Goal: Information Seeking & Learning: Learn about a topic

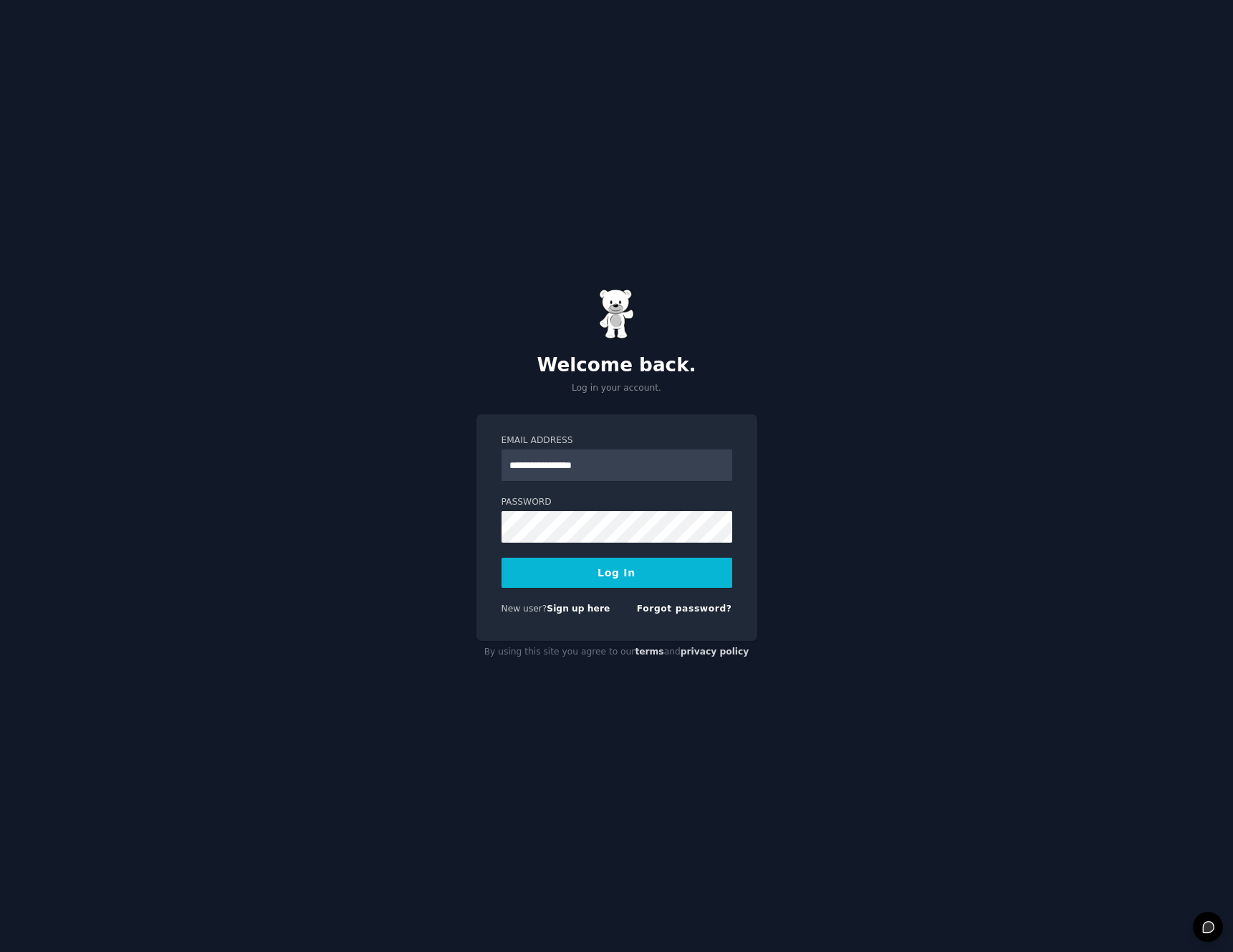
click at [502, 481] on div at bounding box center [502, 481] width 0 height 0
click at [817, 464] on div "**********" at bounding box center [616, 476] width 1233 height 952
click at [592, 616] on div "New user? Sign up here Forgot password?" at bounding box center [617, 611] width 231 height 18
click at [592, 608] on link "Sign up here" at bounding box center [578, 608] width 63 height 10
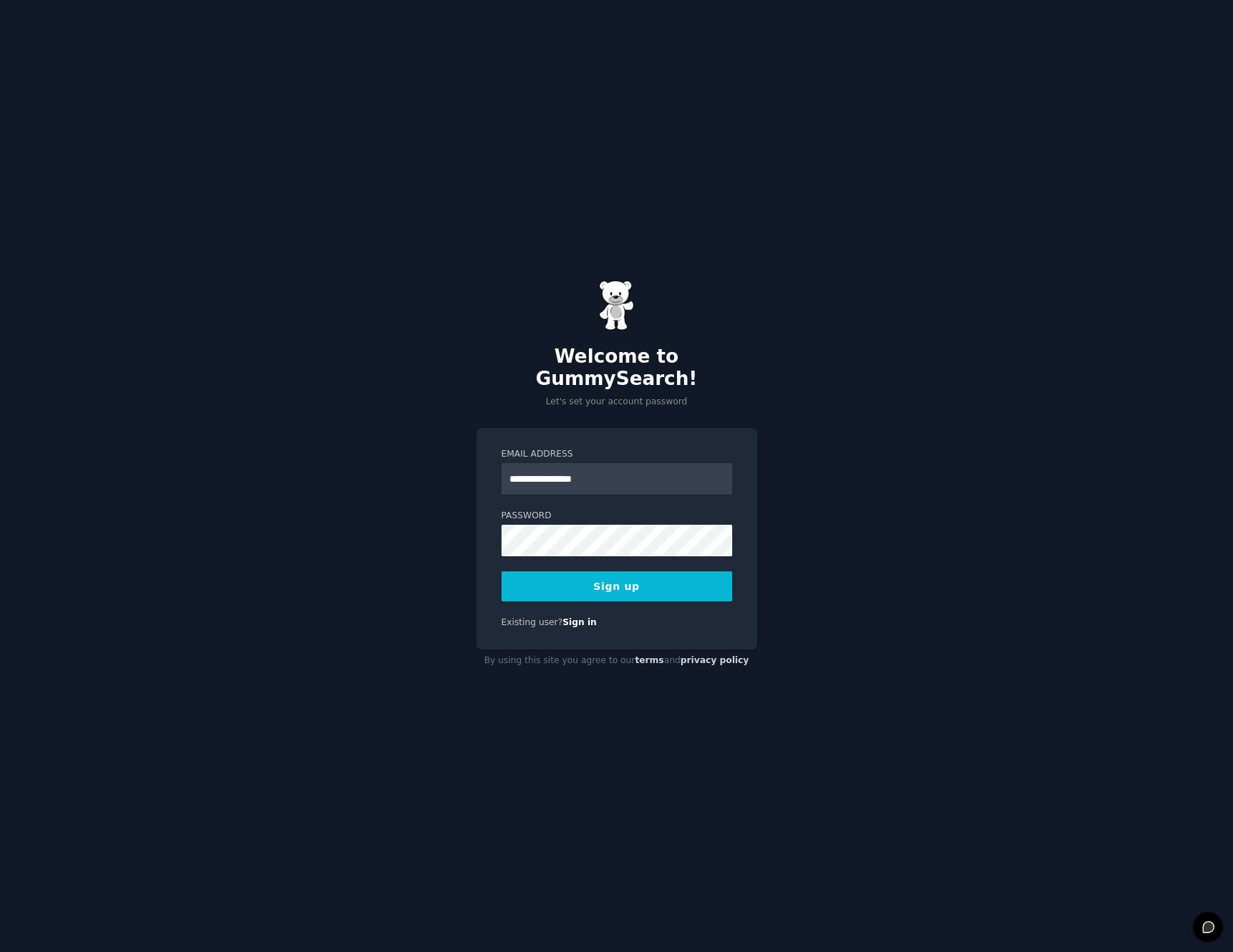
click at [544, 469] on input "**********" at bounding box center [617, 479] width 231 height 32
type input "**********"
click at [619, 581] on button "Sign up" at bounding box center [617, 586] width 231 height 30
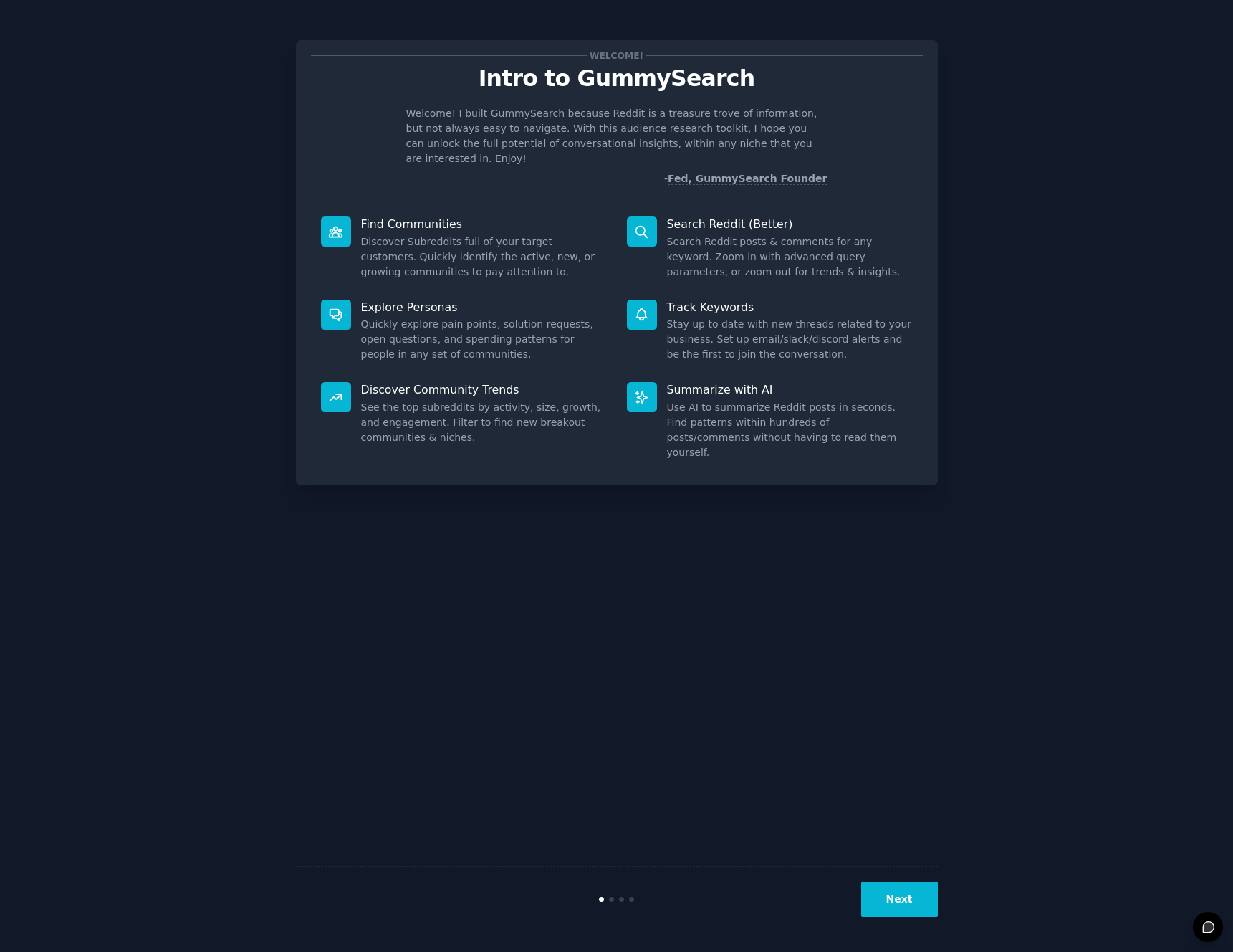
click at [892, 902] on button "Next" at bounding box center [899, 899] width 76 height 35
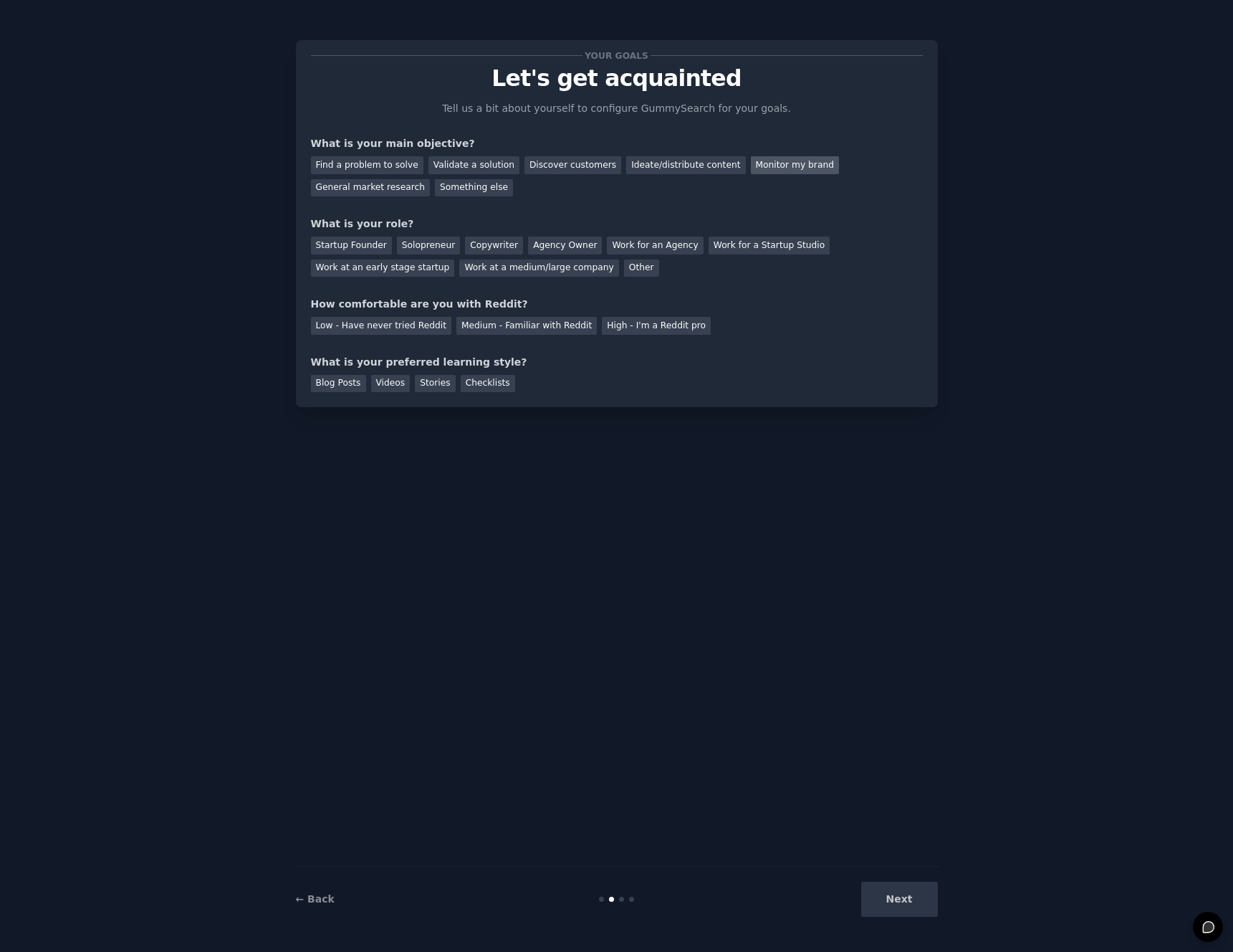
click at [751, 160] on div "Monitor my brand" at bounding box center [795, 165] width 88 height 18
click at [656, 245] on div "Work for an Agency" at bounding box center [655, 245] width 96 height 18
click at [495, 331] on div "Medium - Familiar with Reddit" at bounding box center [526, 325] width 140 height 18
click at [390, 383] on div "Videos" at bounding box center [391, 383] width 39 height 18
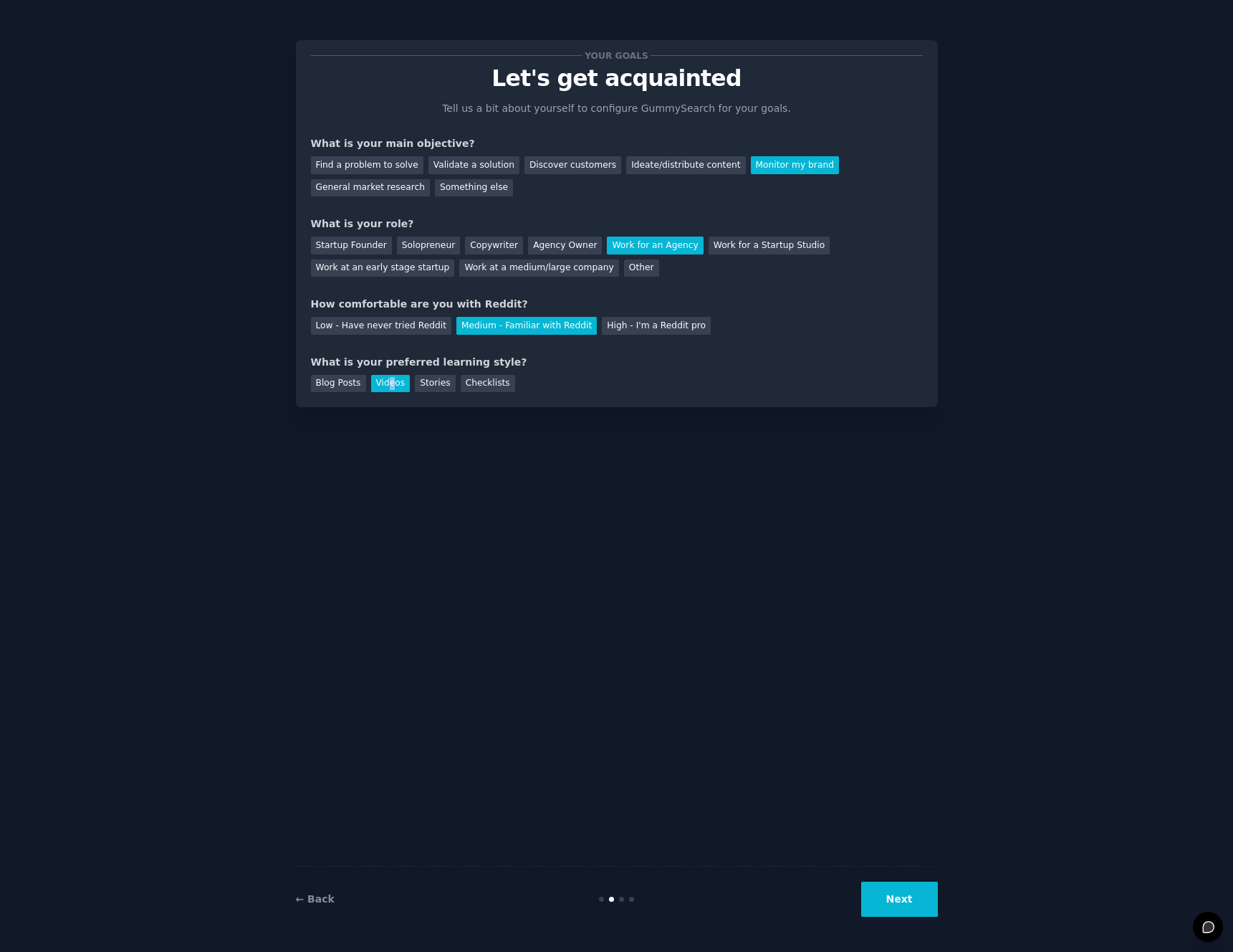
click at [899, 900] on button "Next" at bounding box center [899, 899] width 76 height 35
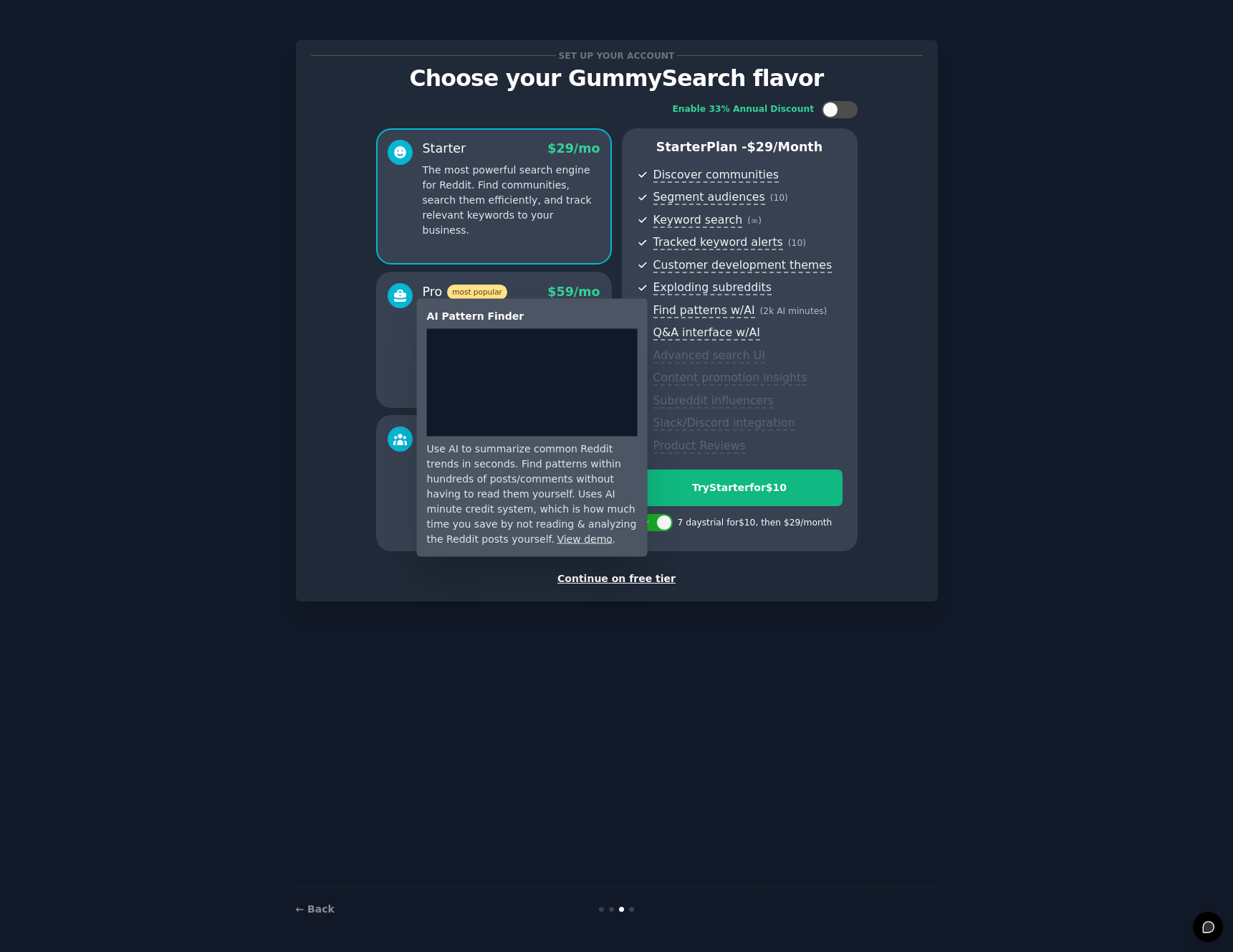
click at [723, 311] on span "Find patterns w/AI" at bounding box center [704, 311] width 101 height 15
click at [604, 533] on link "View demo" at bounding box center [584, 538] width 55 height 11
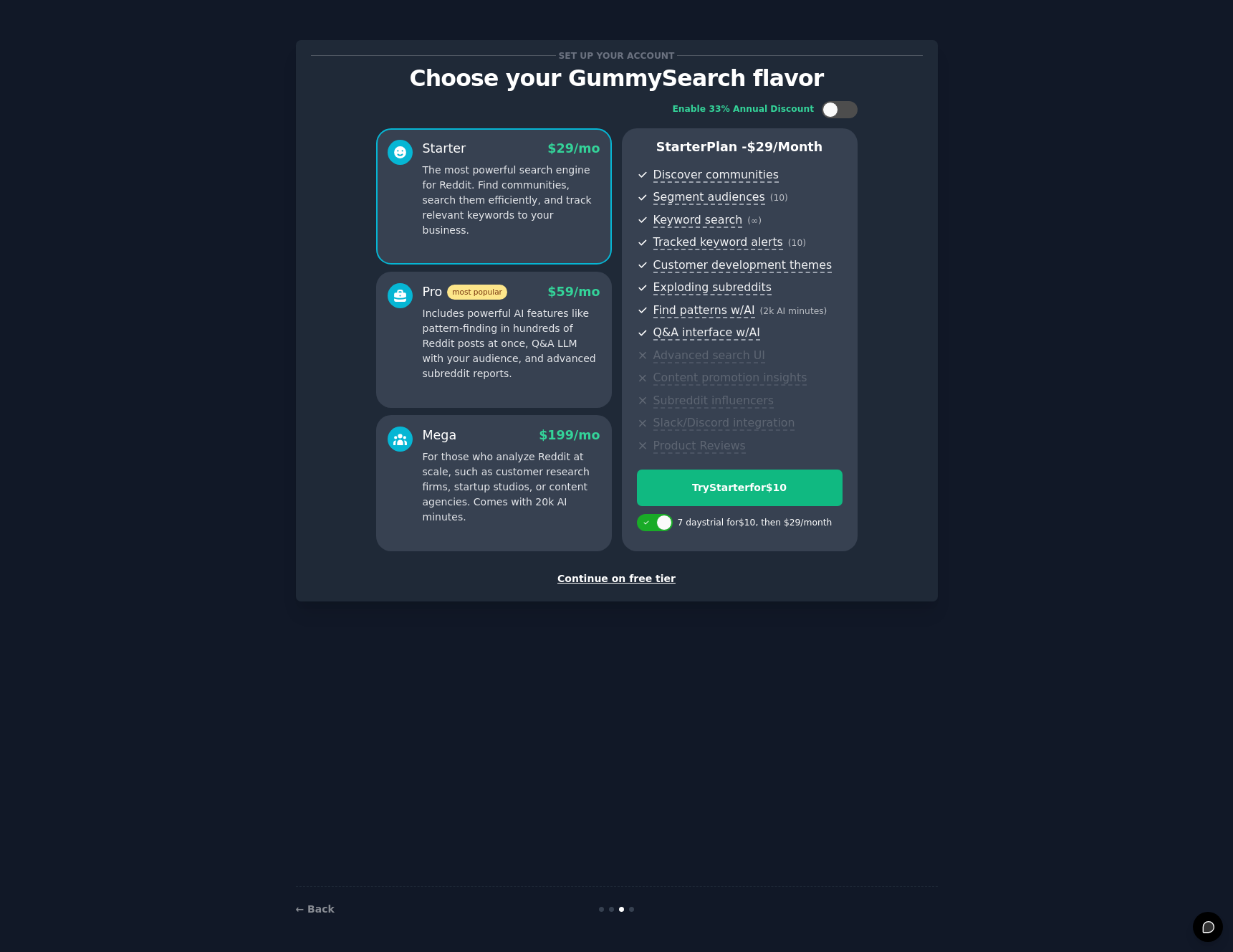
click at [652, 579] on div "Continue on free tier" at bounding box center [616, 578] width 612 height 15
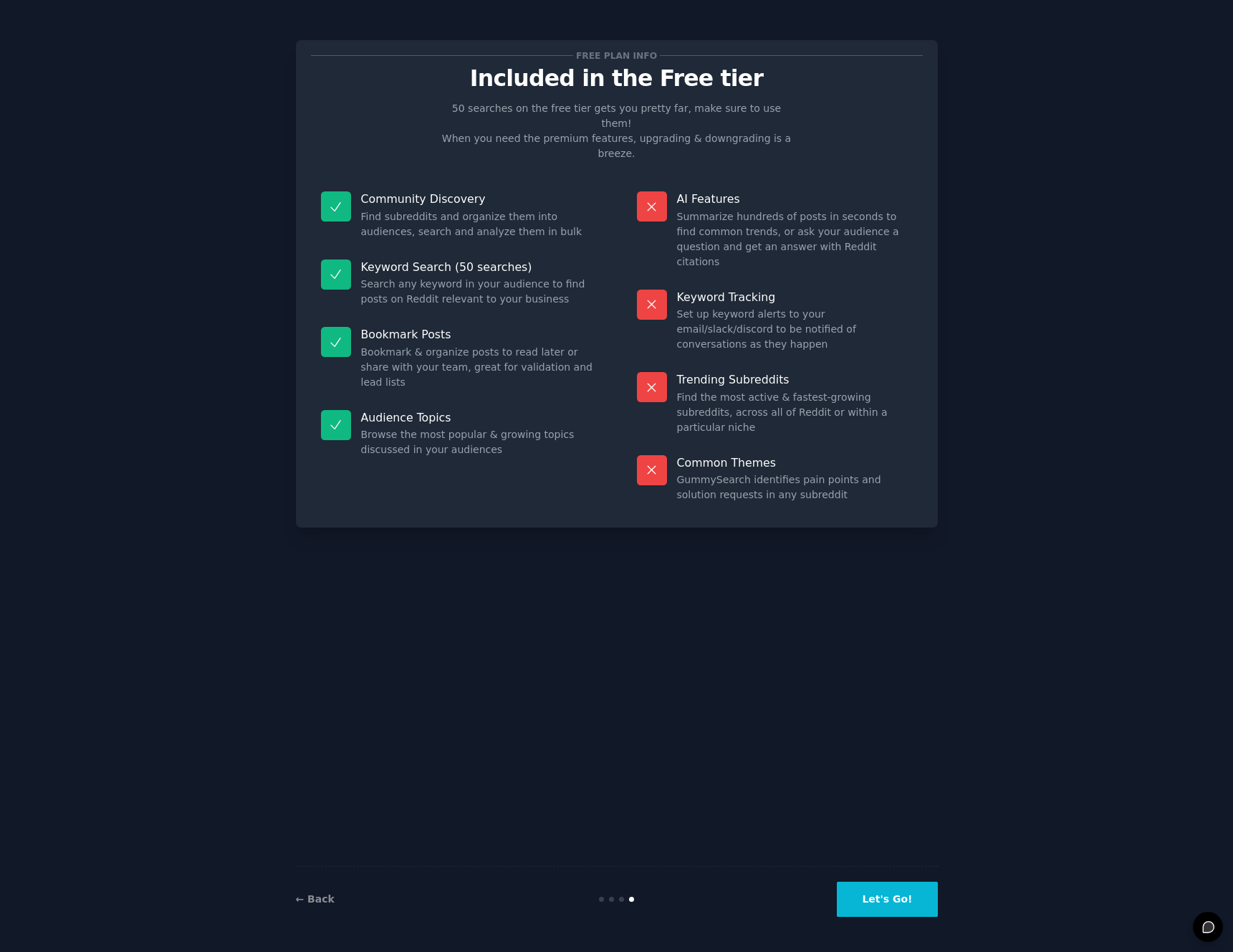
click at [878, 906] on button "Let's Go!" at bounding box center [887, 899] width 100 height 35
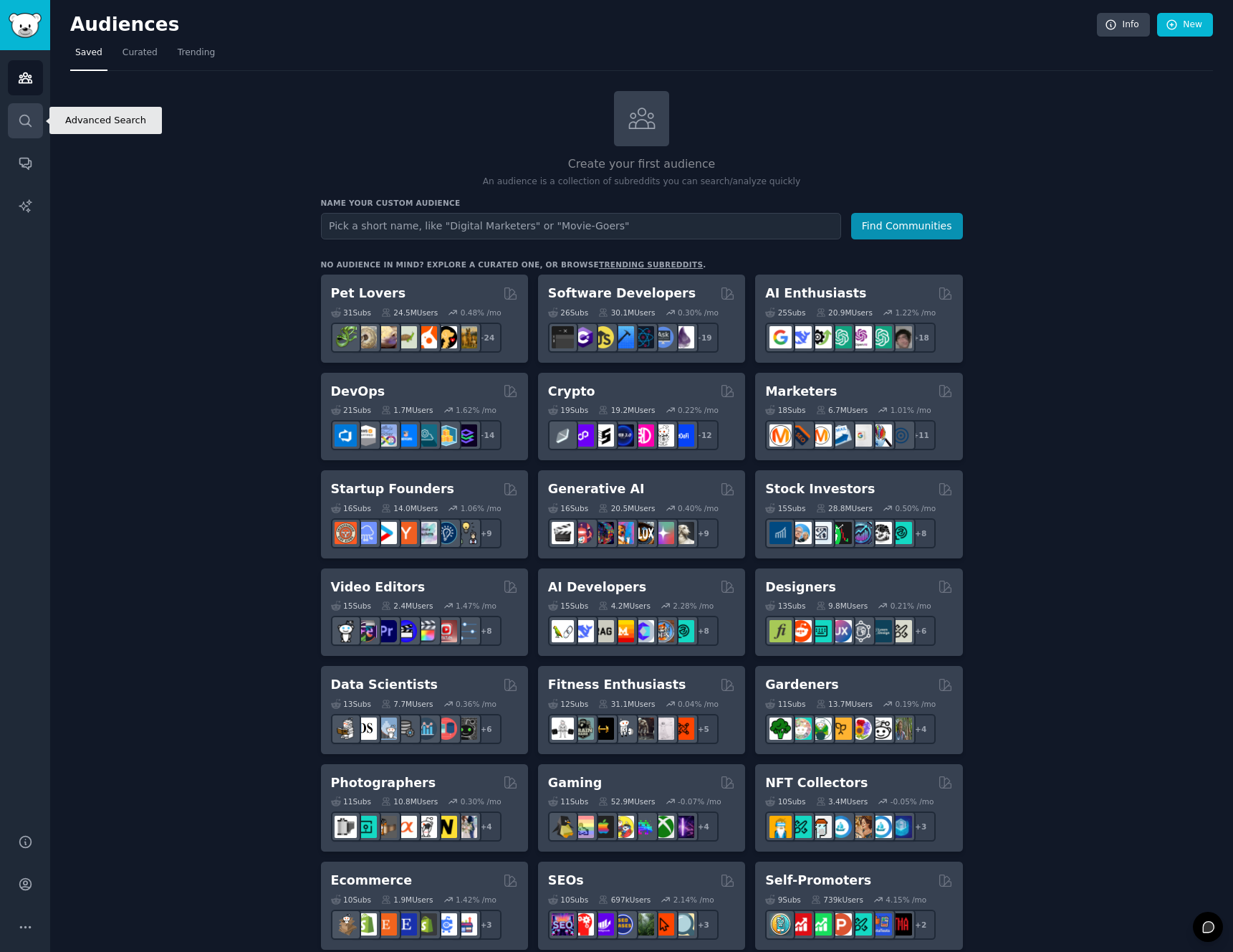
click at [33, 126] on link "Search" at bounding box center [25, 121] width 35 height 35
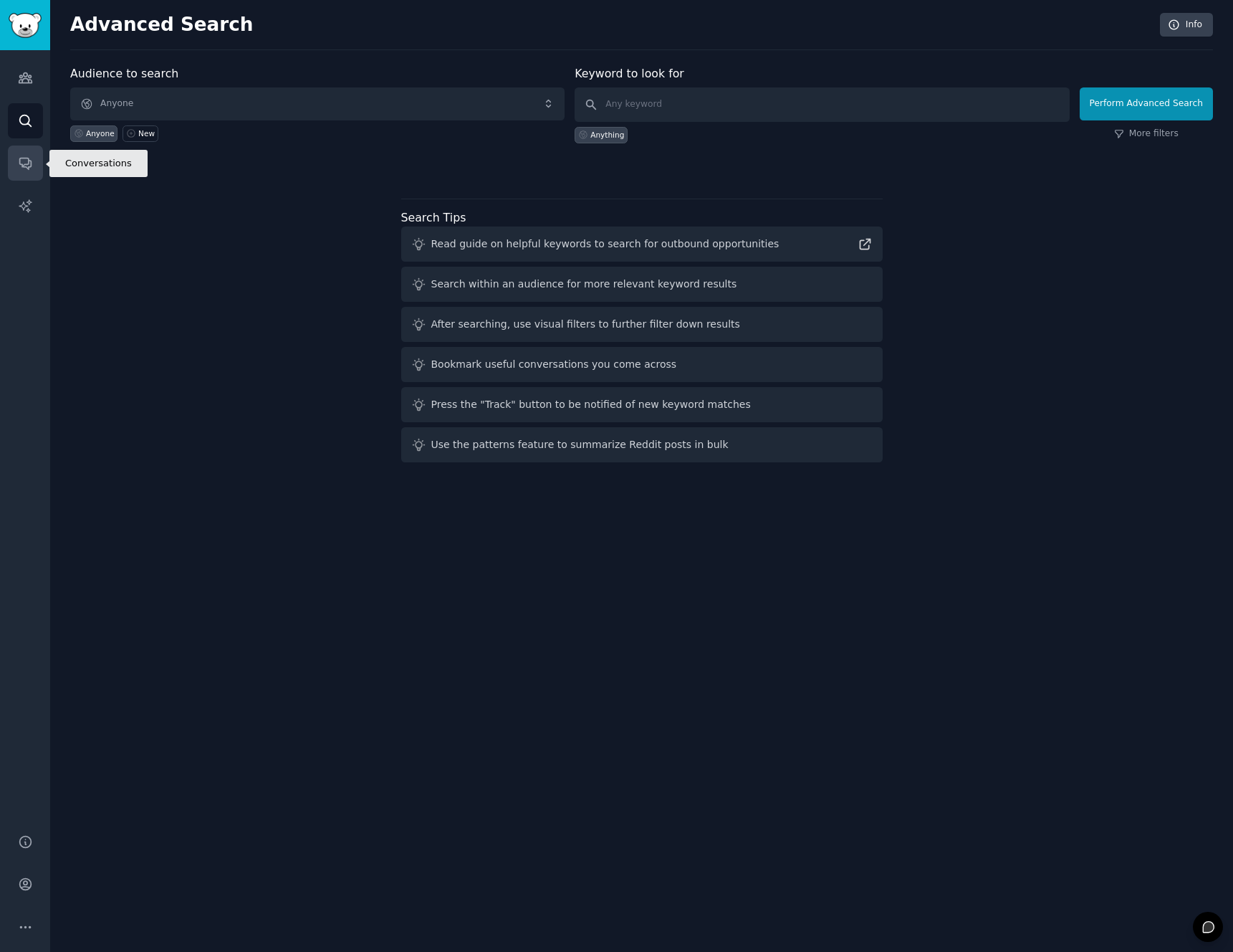
click at [20, 157] on icon "Sidebar" at bounding box center [25, 163] width 15 height 15
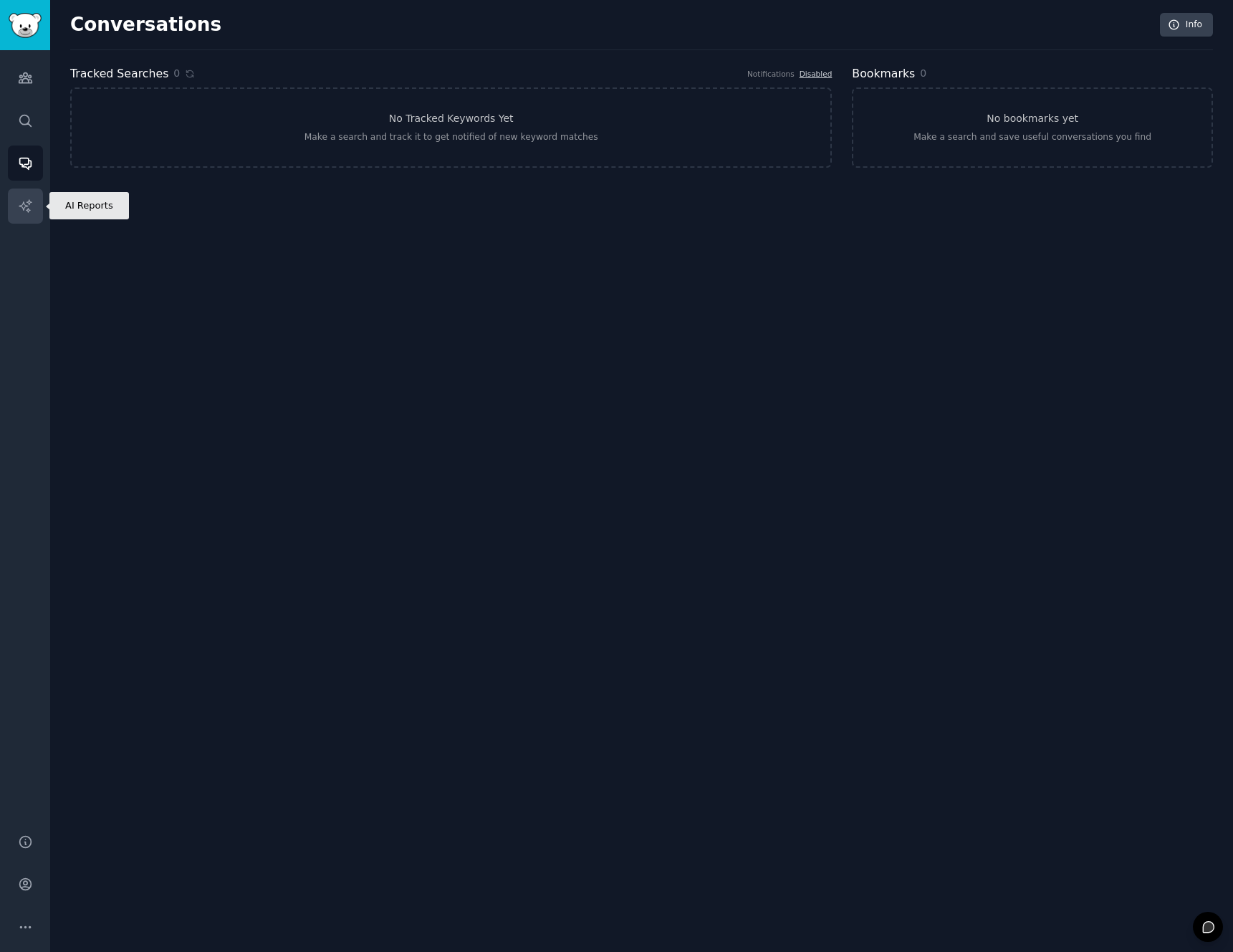
click at [24, 201] on icon "Sidebar" at bounding box center [25, 205] width 15 height 15
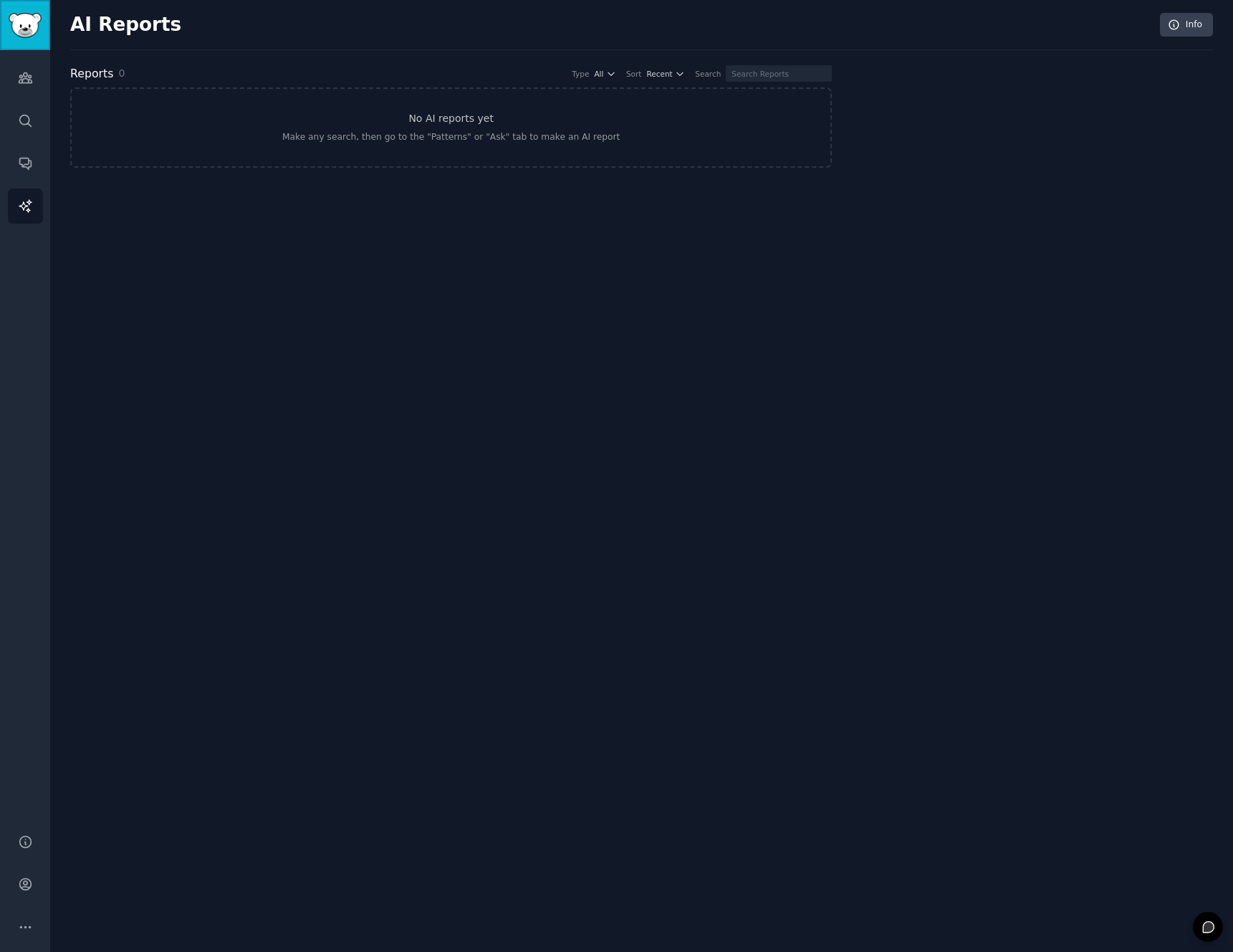
click at [29, 37] on img "Sidebar" at bounding box center [24, 25] width 33 height 25
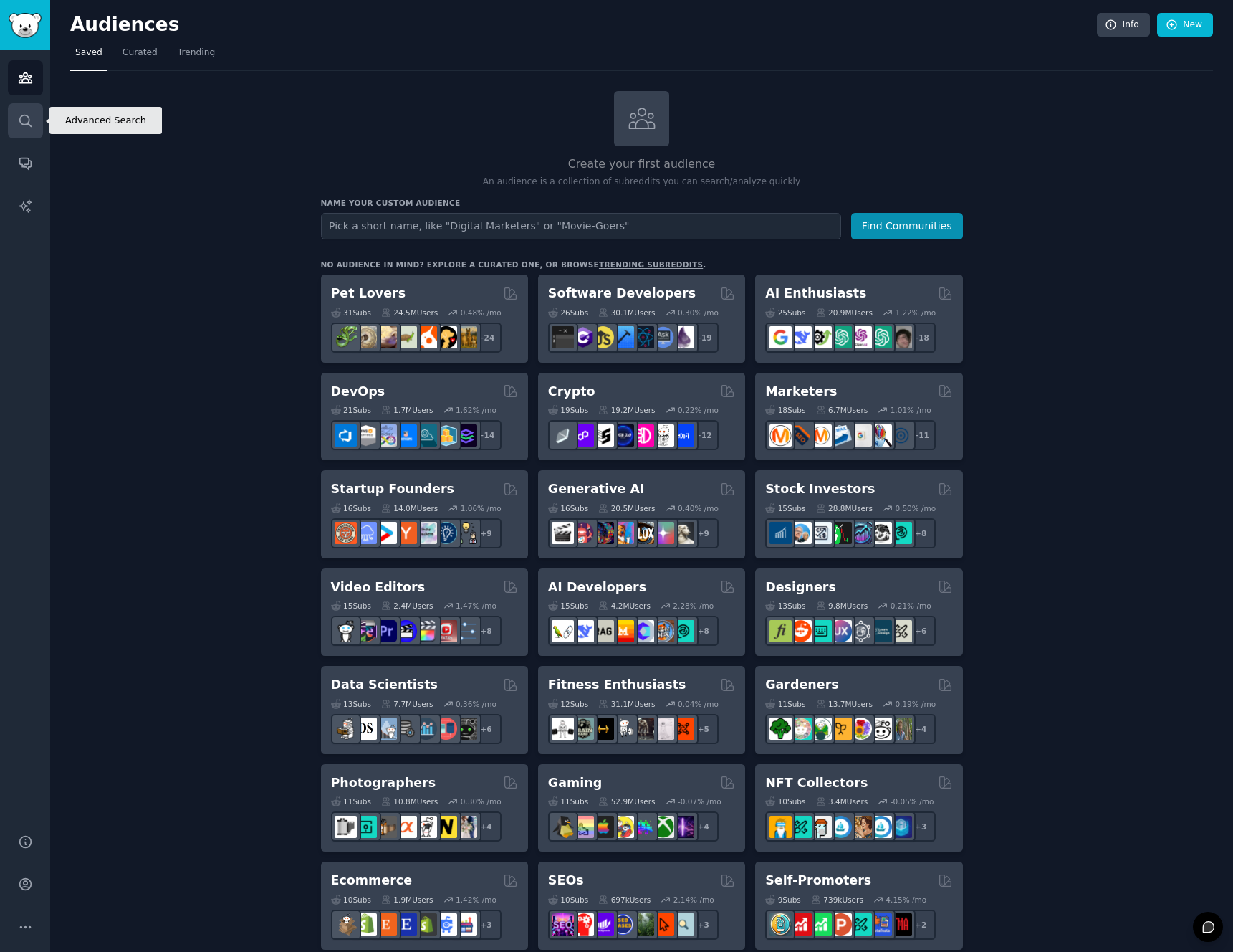
click at [25, 120] on icon "Sidebar" at bounding box center [25, 121] width 15 height 15
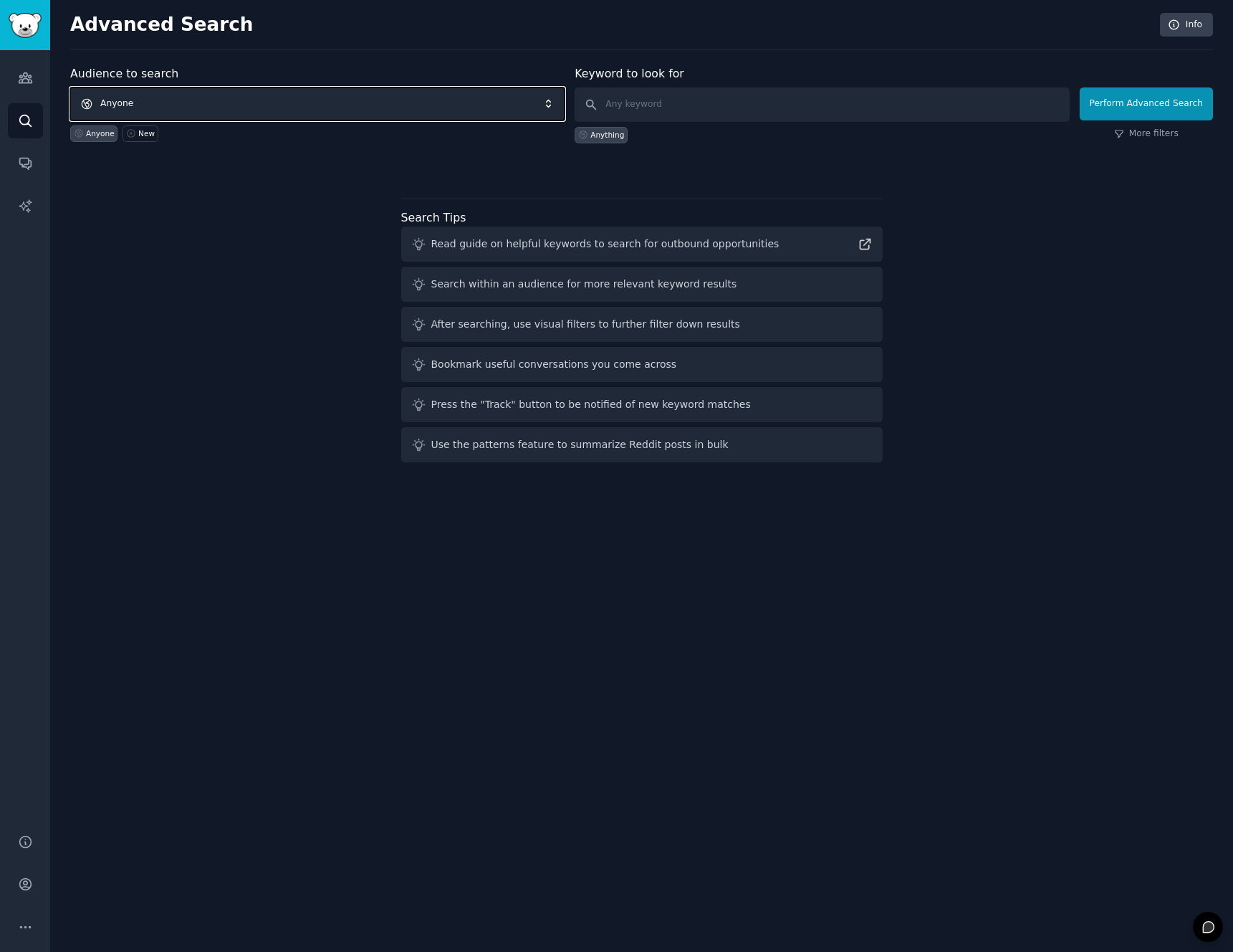
click at [108, 105] on span "Anyone" at bounding box center [318, 103] width 495 height 33
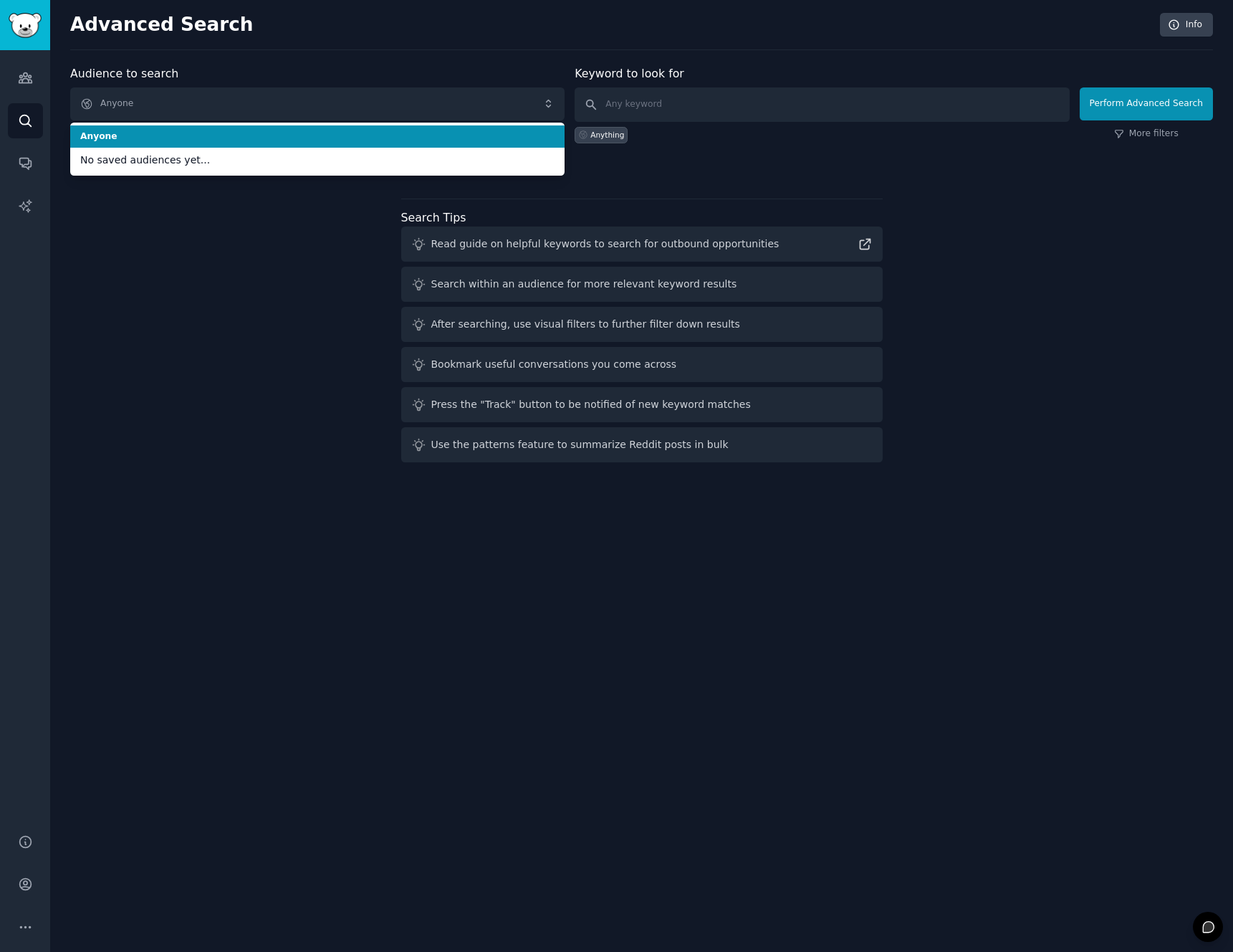
click at [383, 71] on div "Audience to search Anyone Anyone No saved audiences yet... Anyone New" at bounding box center [318, 104] width 495 height 78
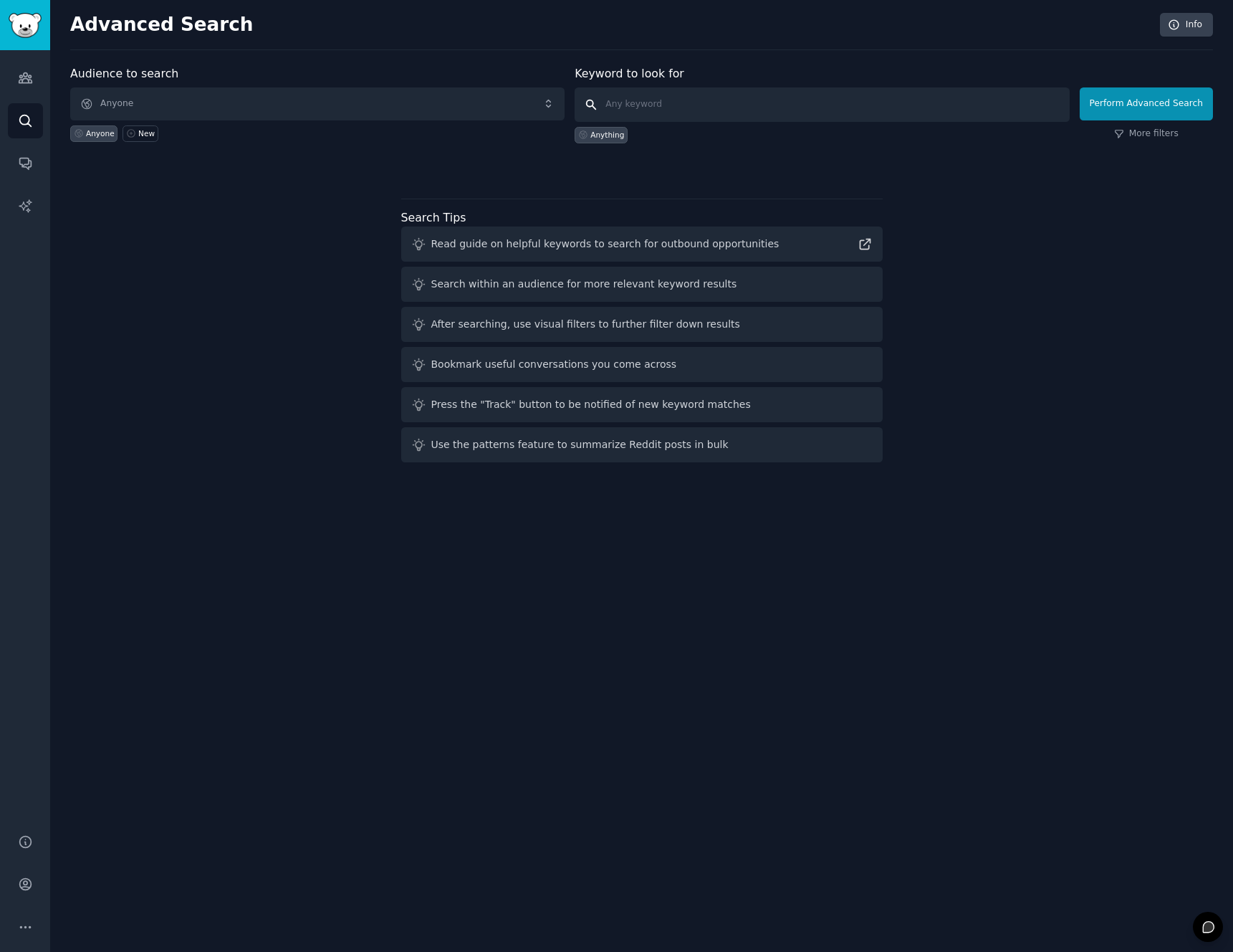
click at [732, 107] on input "text" at bounding box center [822, 104] width 495 height 34
type input "[DOMAIN_NAME]"
click button "Perform Advanced Search" at bounding box center [1146, 103] width 133 height 33
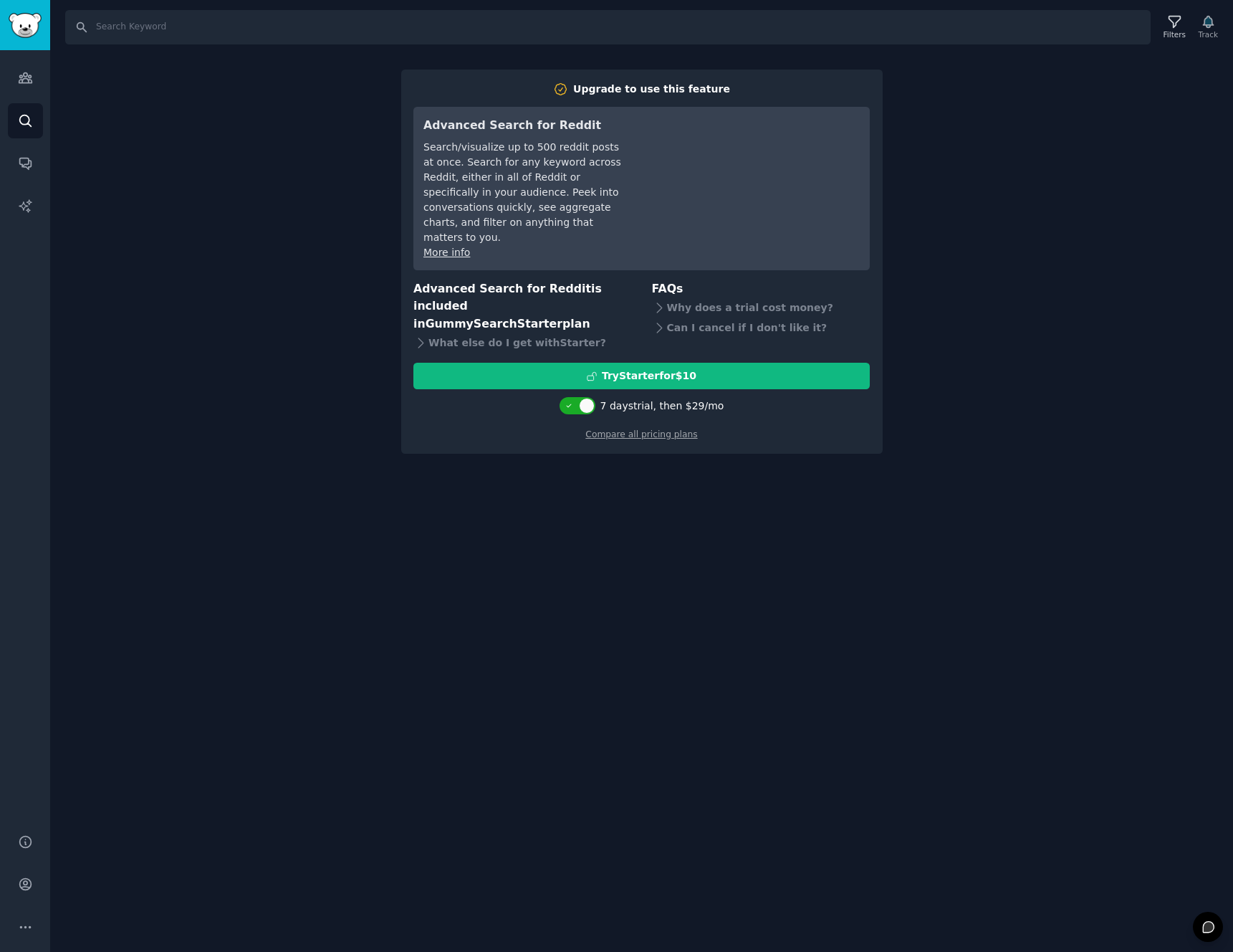
click at [1022, 425] on div "Search Filters Track Upgrade to use this feature Advanced Search for Reddit Sea…" at bounding box center [642, 476] width 1183 height 952
click at [25, 145] on link "Conversations" at bounding box center [25, 163] width 35 height 35
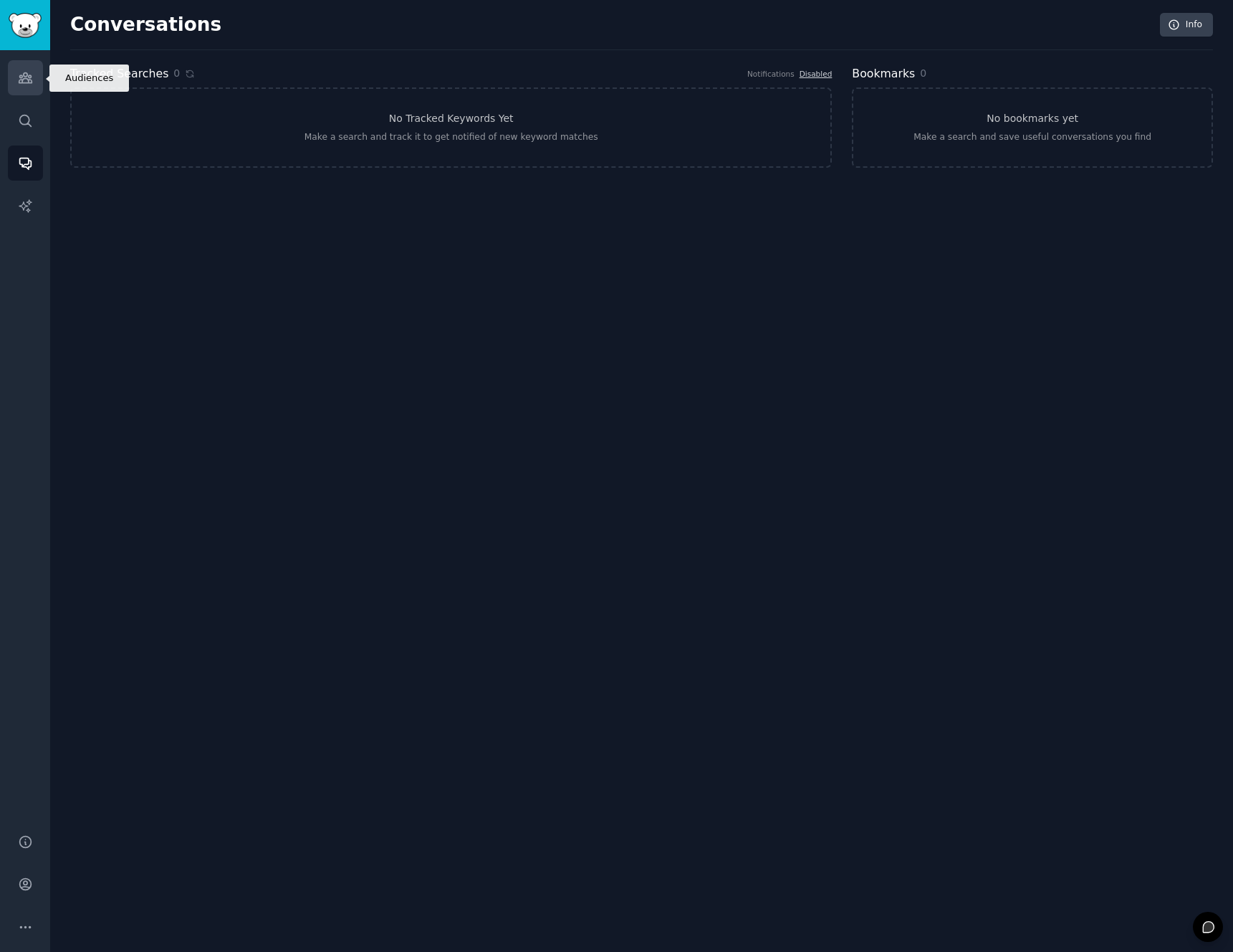
click at [26, 86] on link "Audiences" at bounding box center [25, 78] width 35 height 35
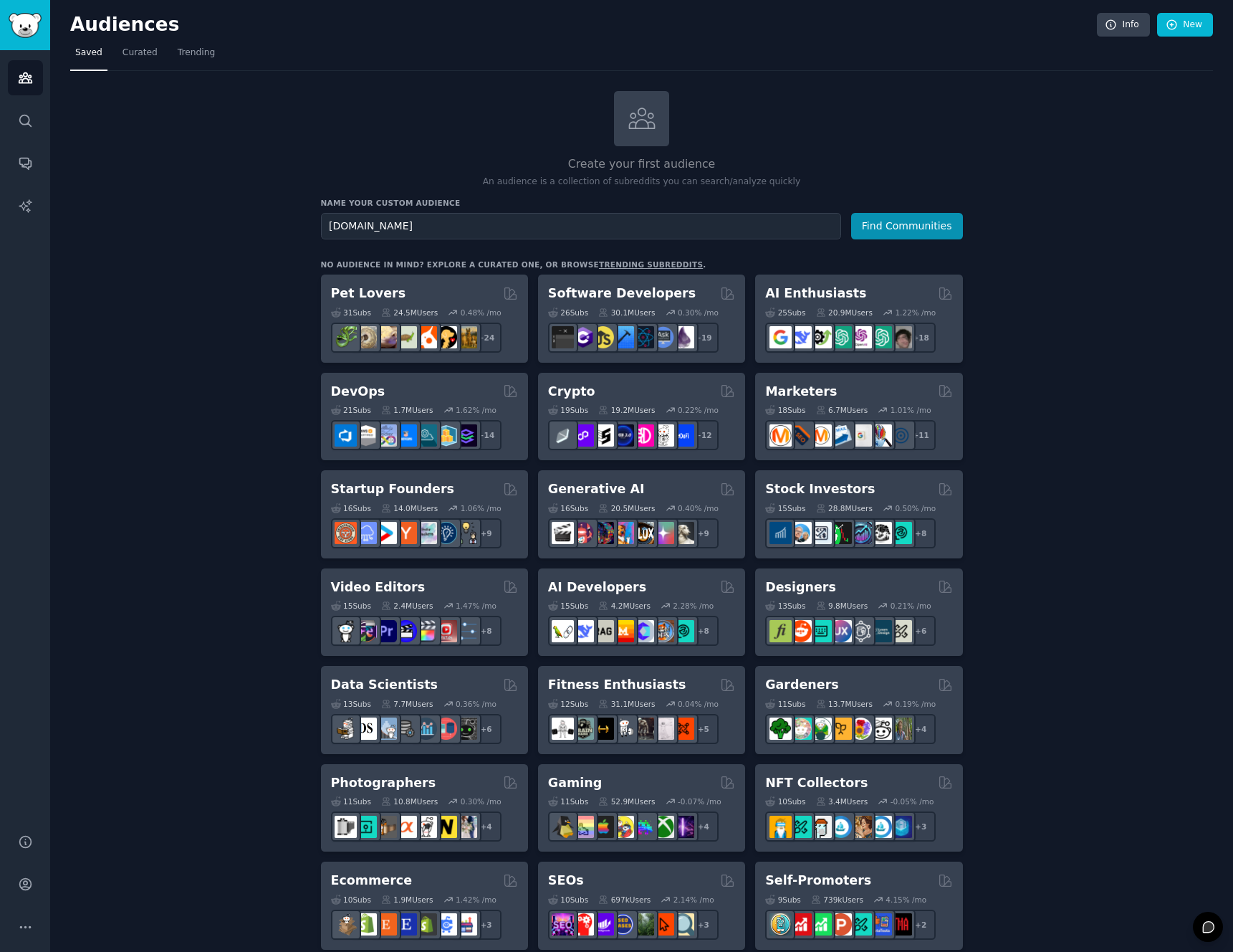
type input "[DOMAIN_NAME]"
click at [852, 213] on button "Find Communities" at bounding box center [908, 226] width 112 height 27
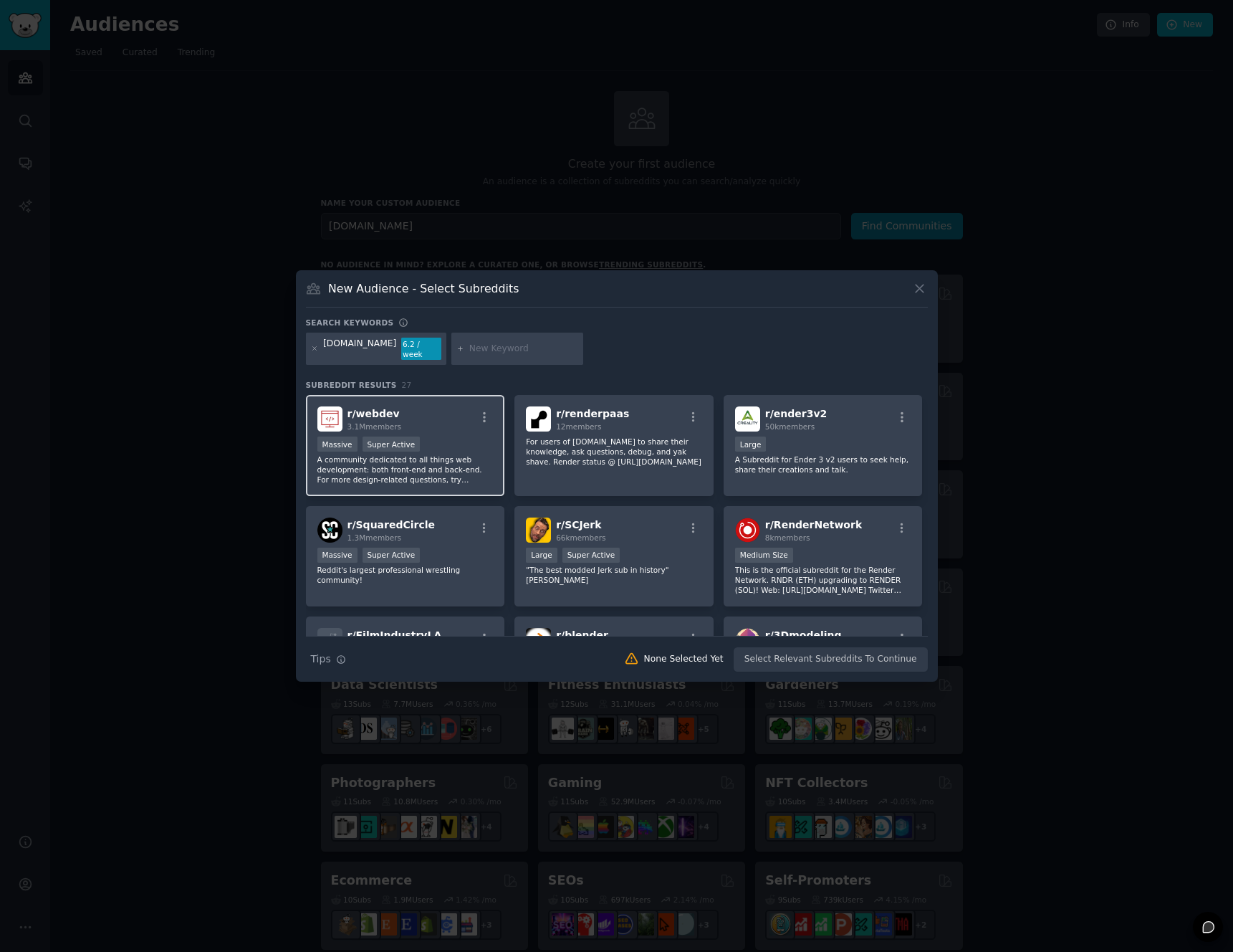
click at [444, 411] on div "r/ webdev 3.1M members" at bounding box center [405, 418] width 177 height 25
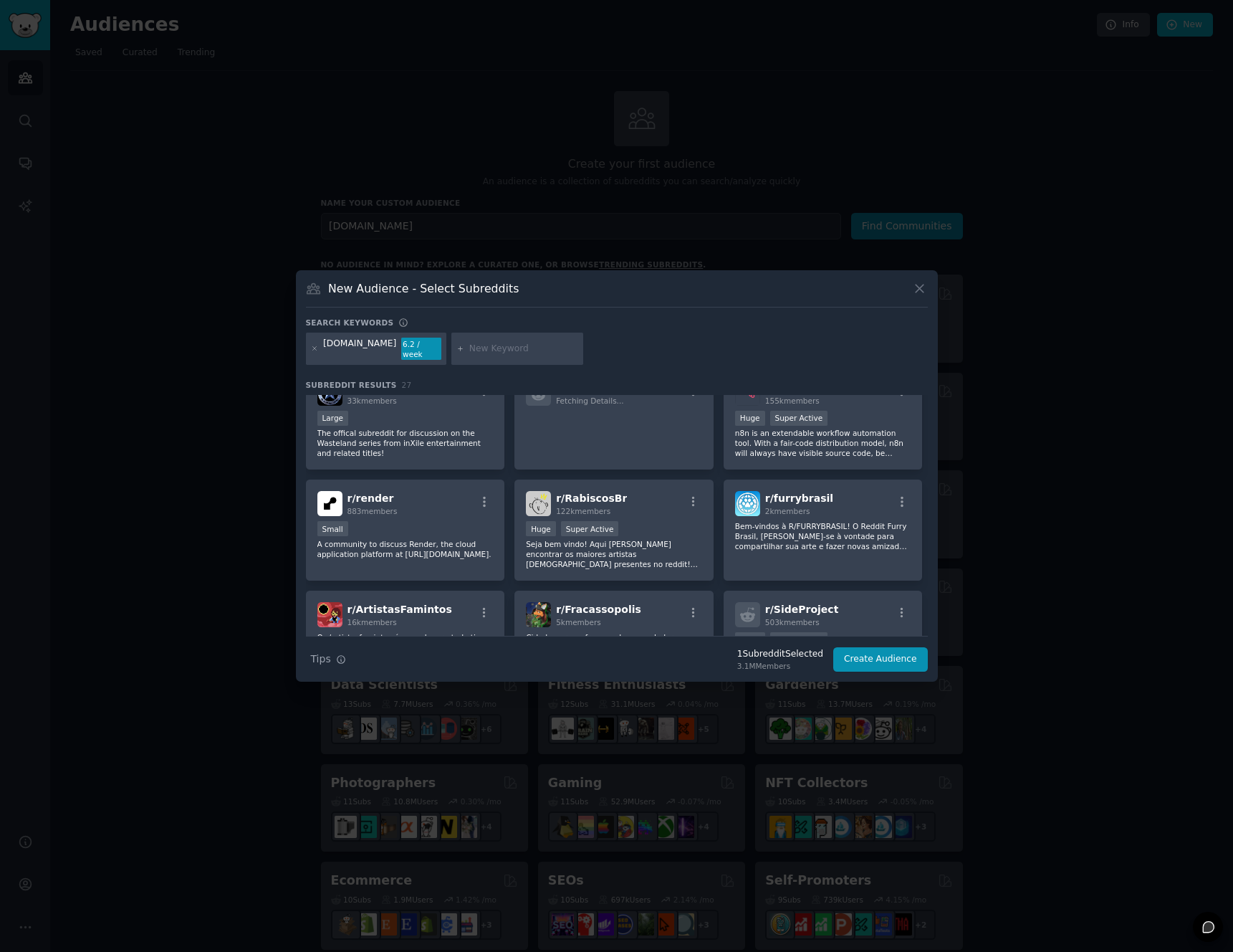
scroll to position [363, 0]
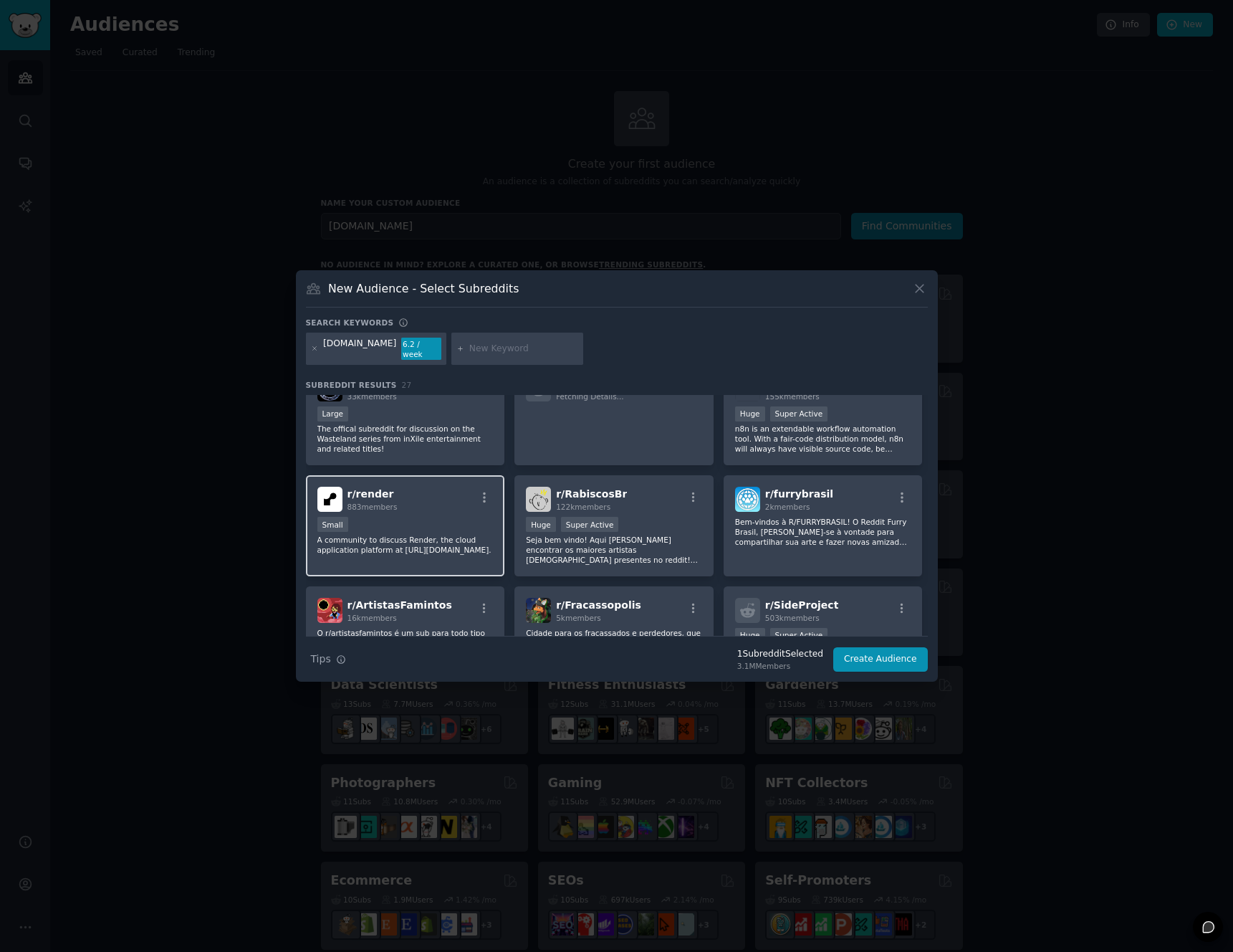
click at [420, 536] on p "A community to discuss Render, the cloud application platform at [URL][DOMAIN_N…" at bounding box center [405, 545] width 177 height 20
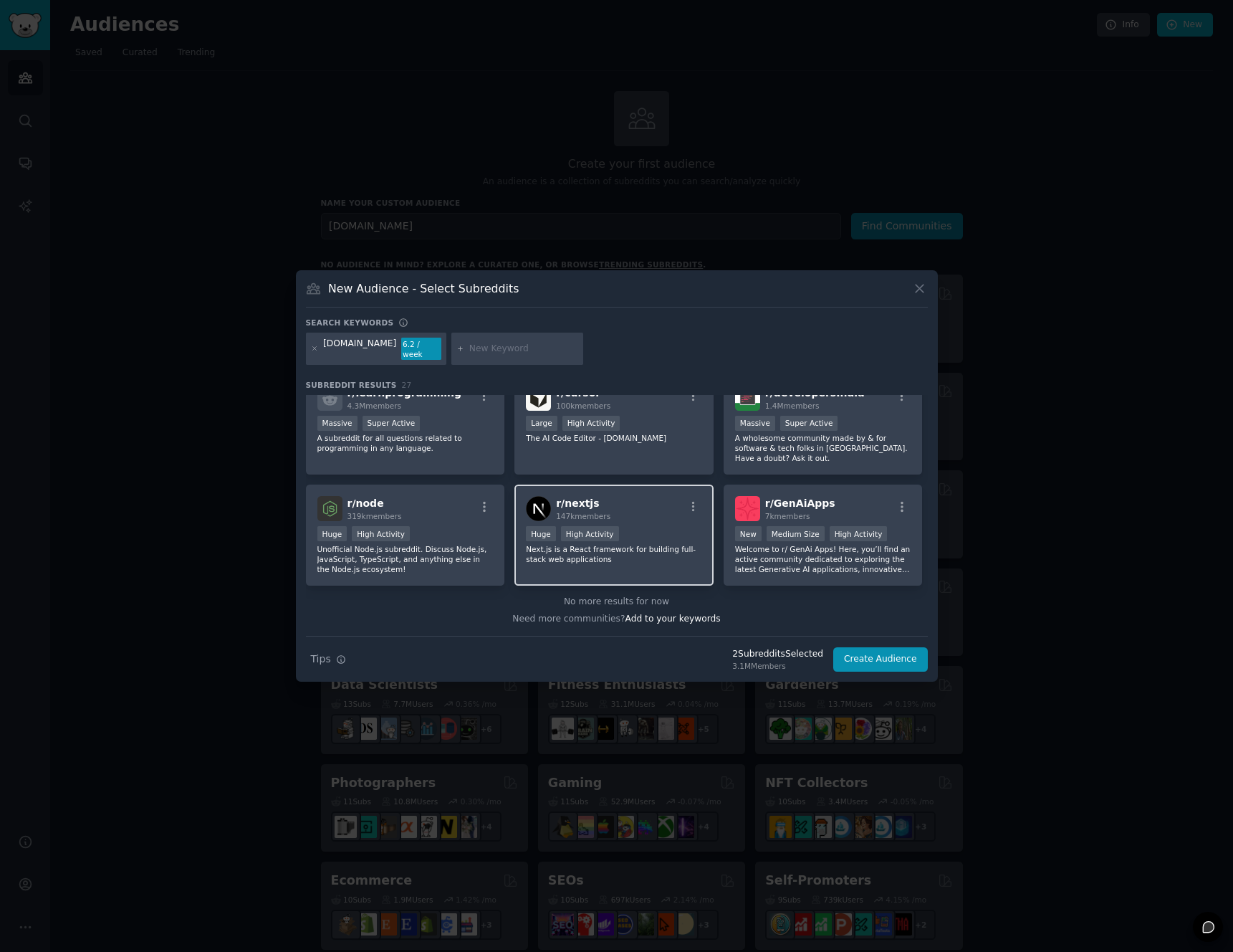
scroll to position [0, 0]
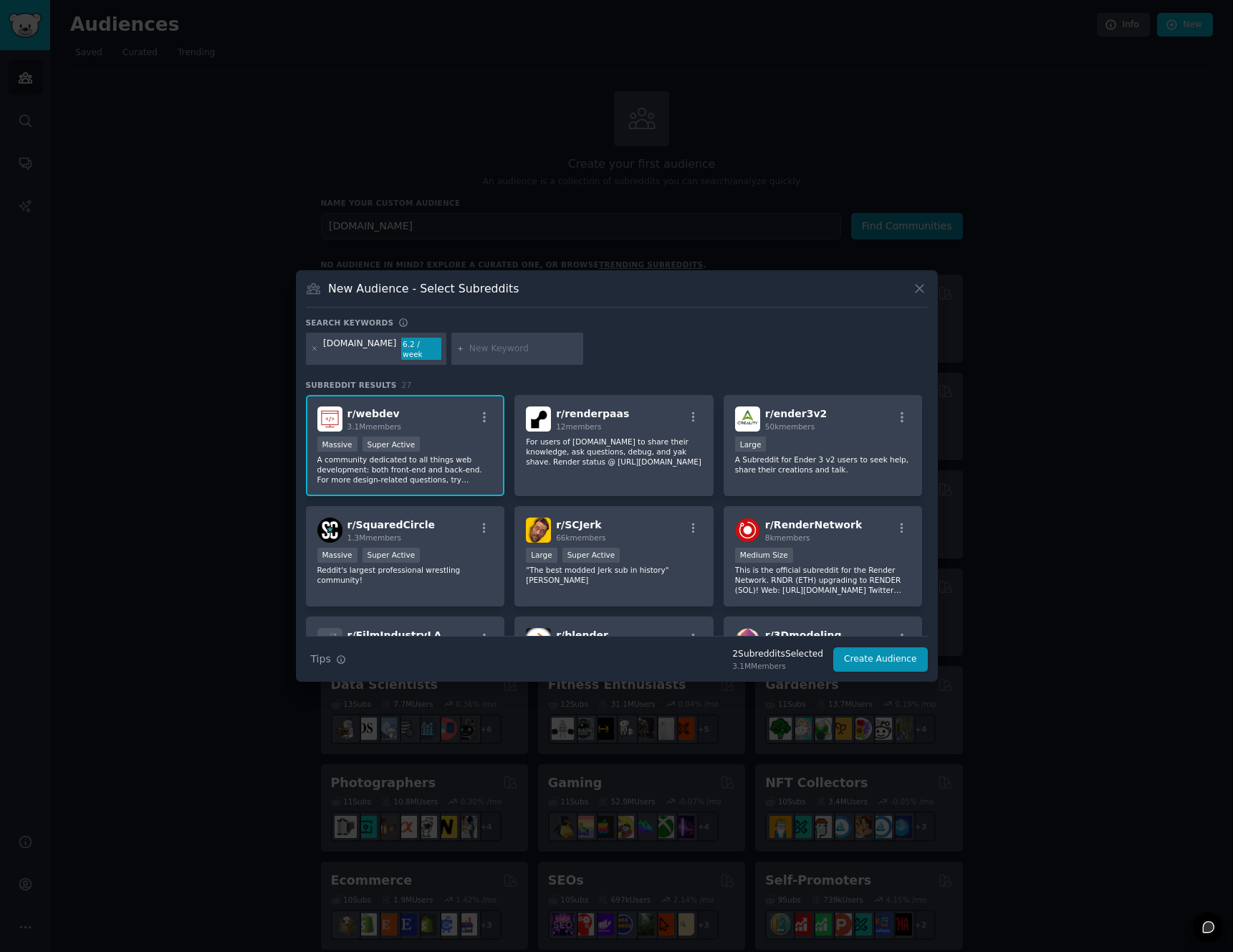
click at [471, 352] on input "text" at bounding box center [524, 349] width 109 height 13
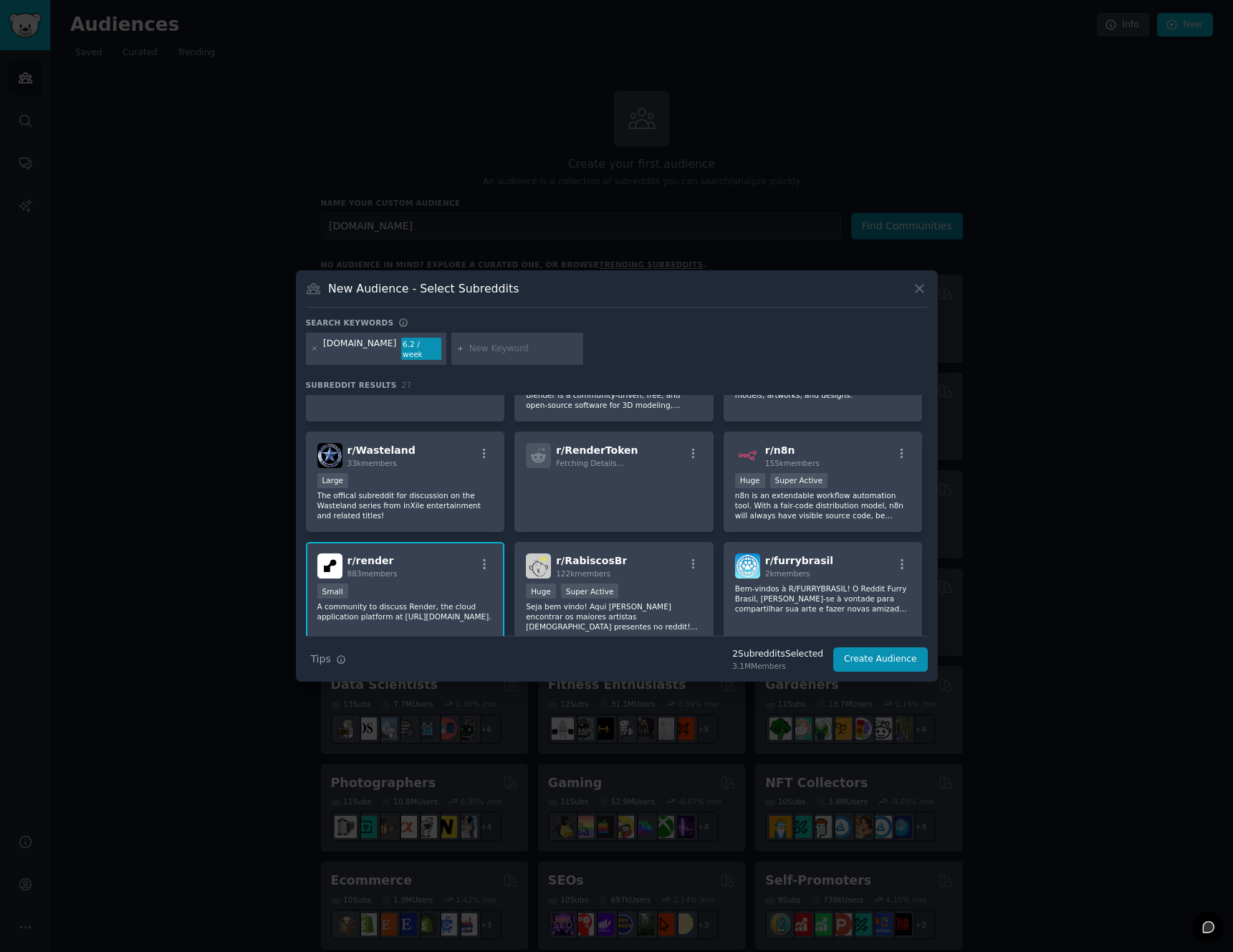
scroll to position [298, 0]
